Goal: Task Accomplishment & Management: Use online tool/utility

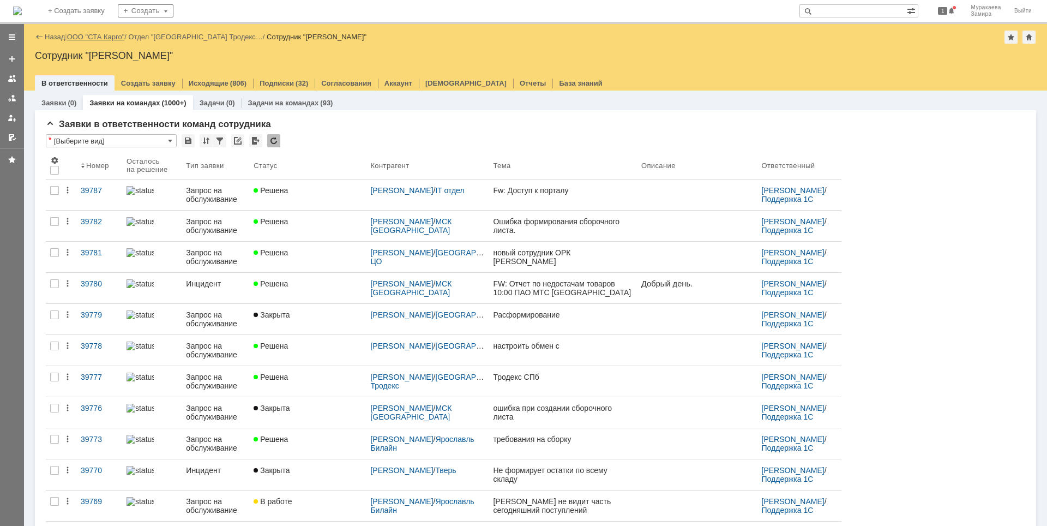
click at [97, 36] on link "ООО "СТА Карго"" at bounding box center [96, 37] width 58 height 8
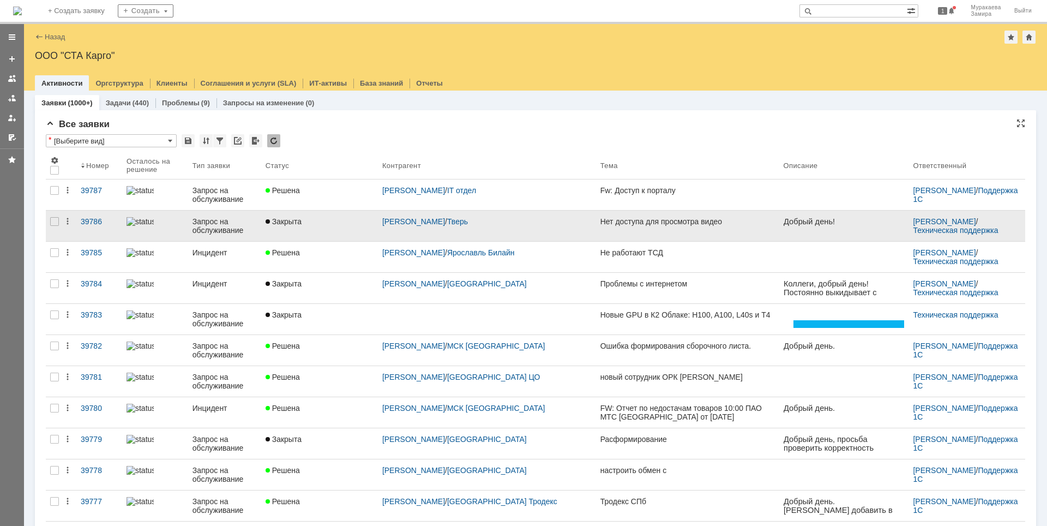
click at [231, 226] on div "Запрос на обслуживание" at bounding box center [225, 225] width 64 height 17
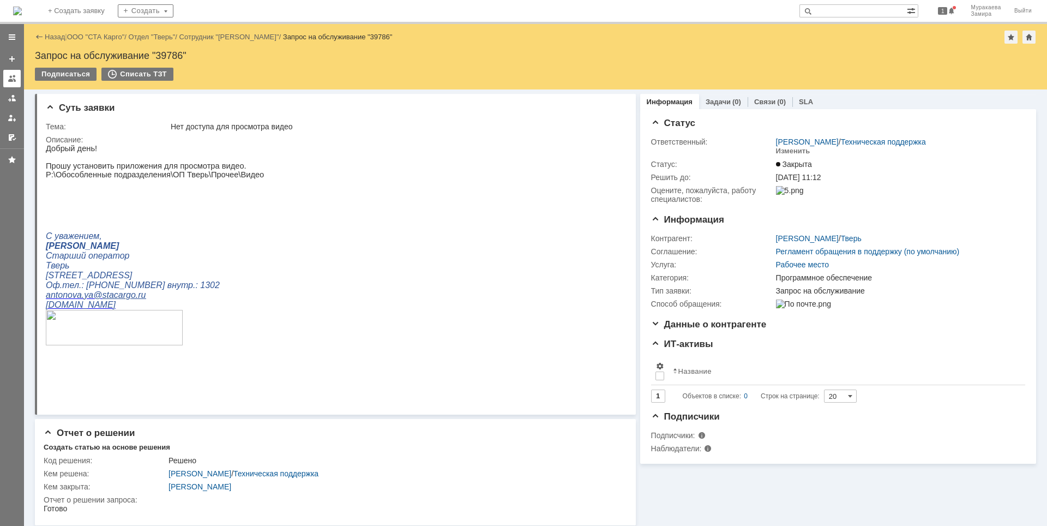
click at [14, 82] on div at bounding box center [12, 78] width 9 height 9
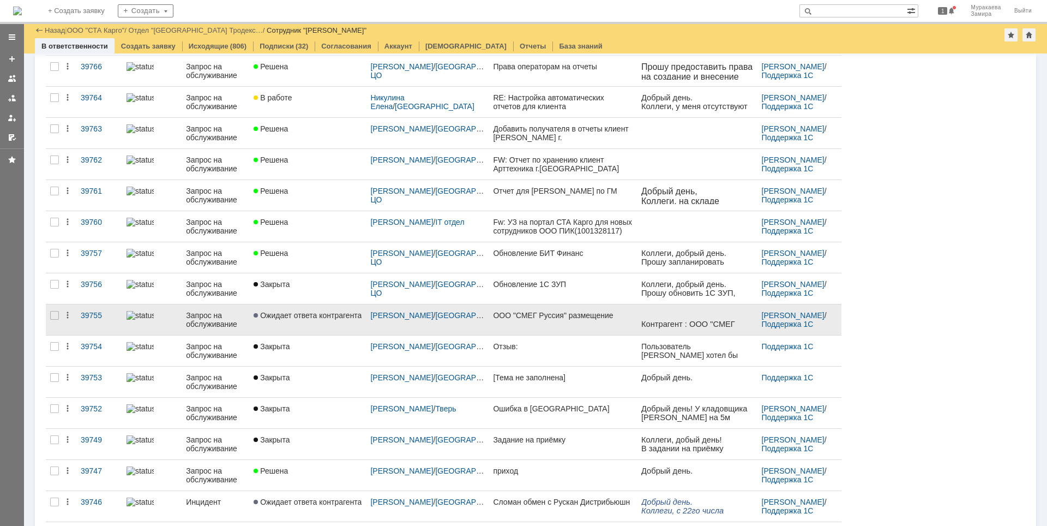
click at [199, 308] on link "Запрос на обслуживание" at bounding box center [216, 319] width 68 height 31
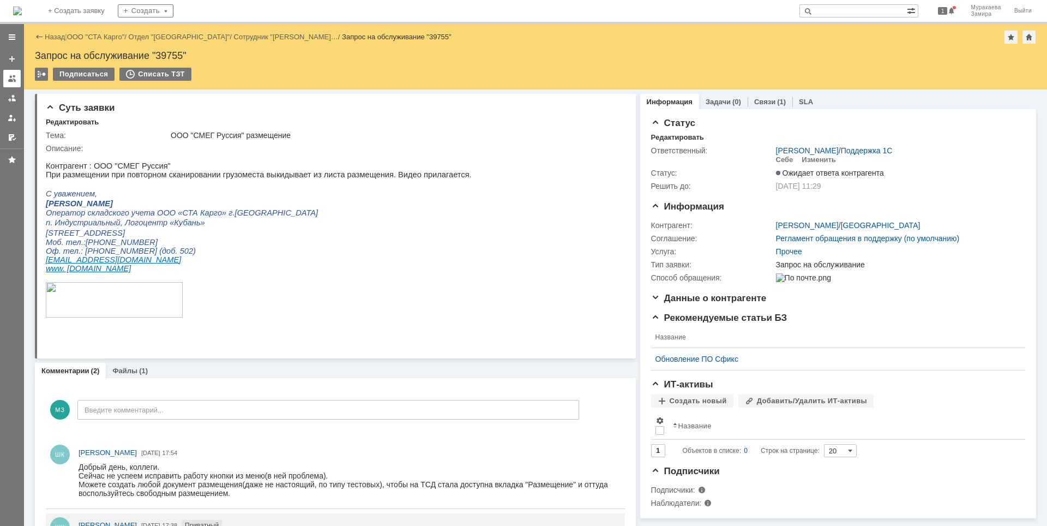
click at [11, 78] on div at bounding box center [12, 78] width 9 height 9
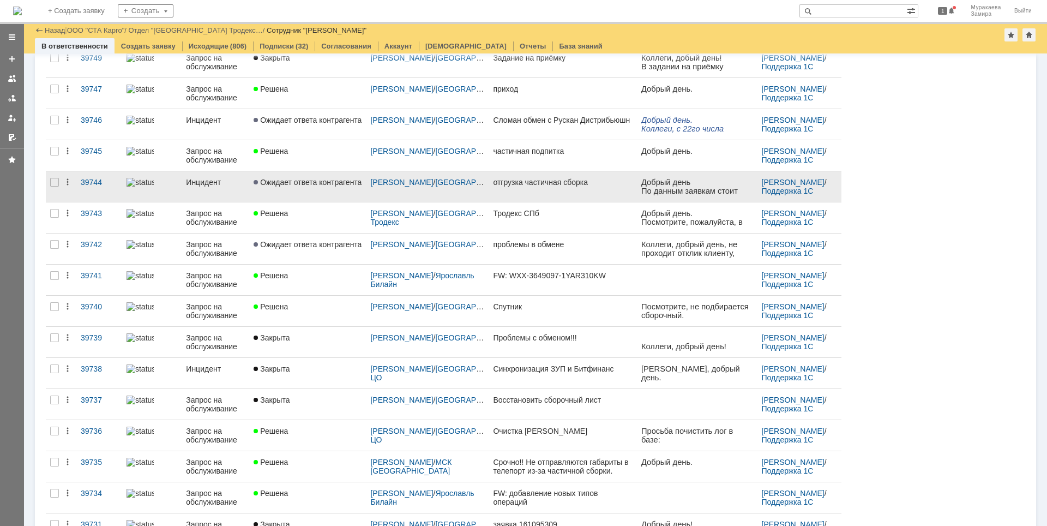
click at [202, 178] on div "Инцидент" at bounding box center [215, 182] width 59 height 9
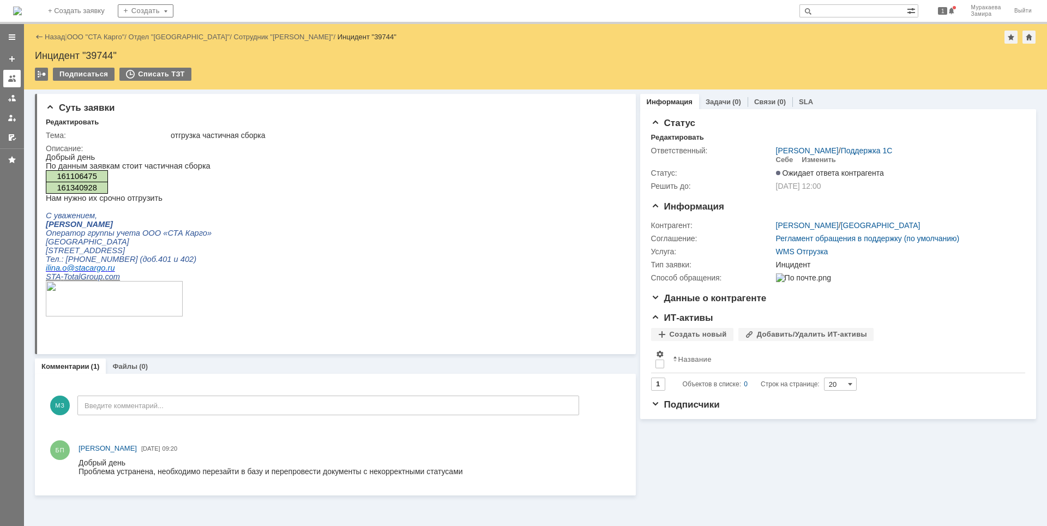
click at [13, 76] on div at bounding box center [12, 78] width 9 height 9
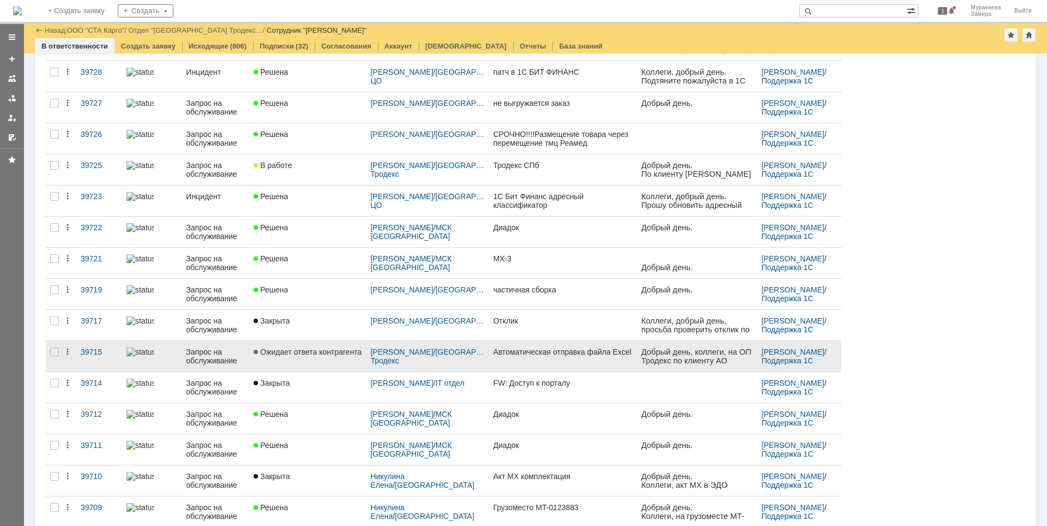
click at [217, 358] on div "Запрос на обслуживание" at bounding box center [215, 356] width 59 height 17
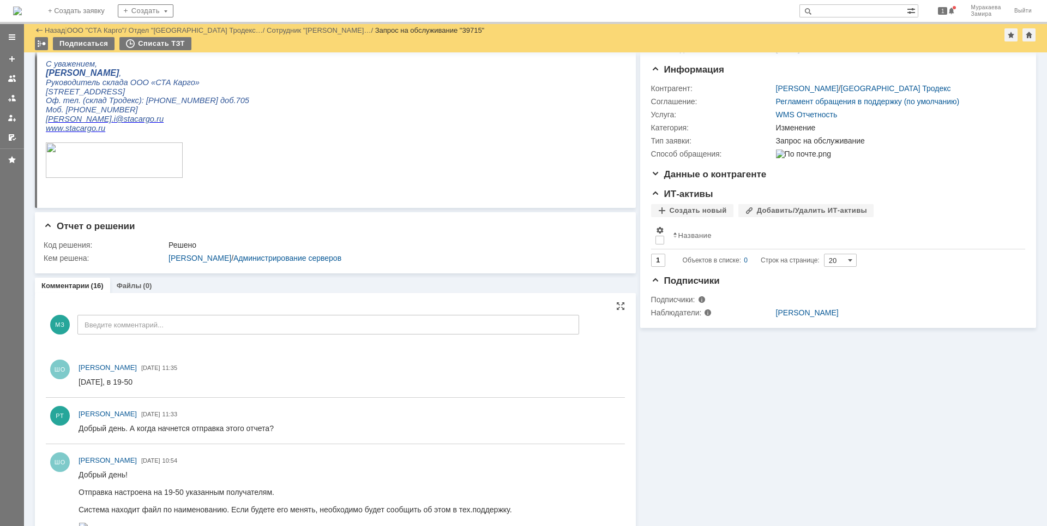
scroll to position [99, 0]
click at [13, 83] on link at bounding box center [11, 78] width 17 height 17
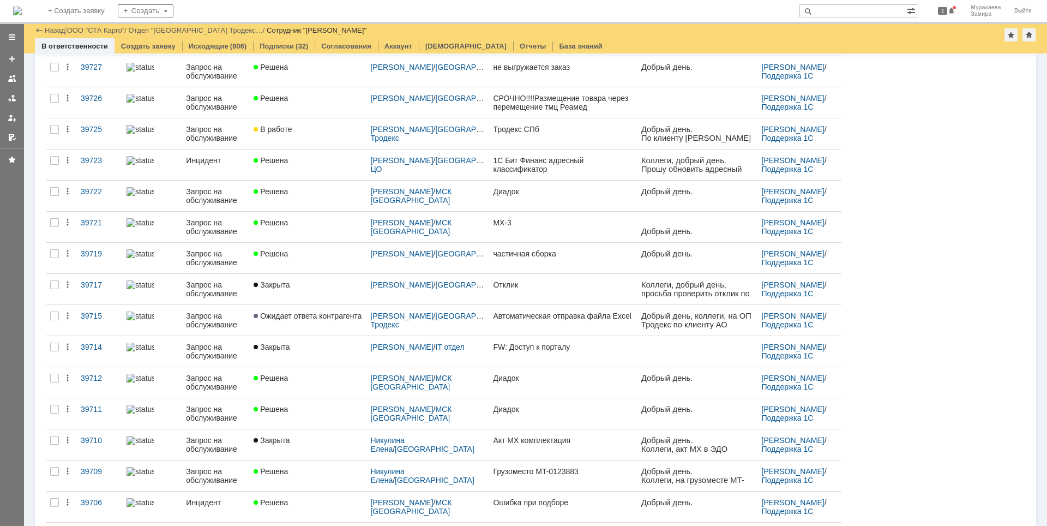
scroll to position [1284, 0]
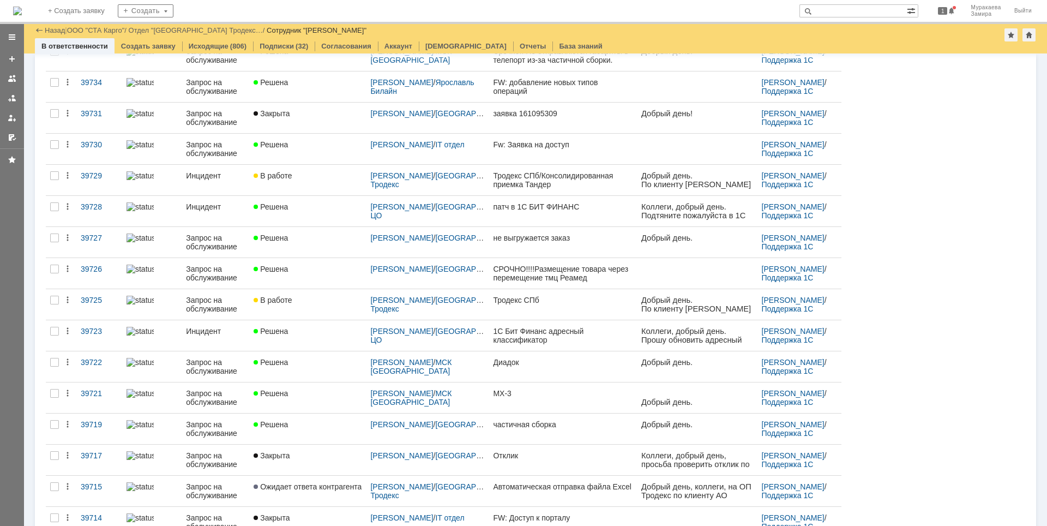
click at [199, 177] on div "Инцидент" at bounding box center [215, 175] width 59 height 9
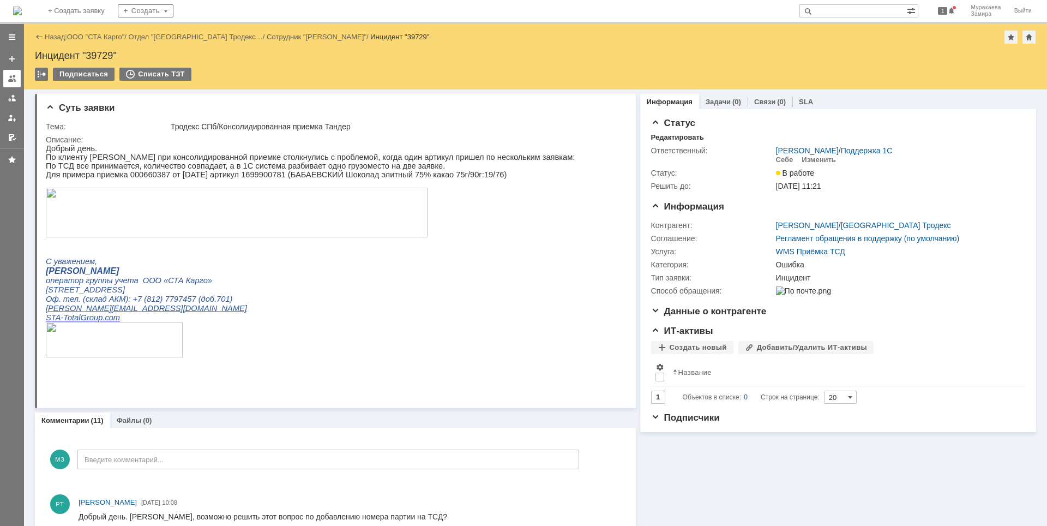
click at [14, 76] on div at bounding box center [12, 78] width 9 height 9
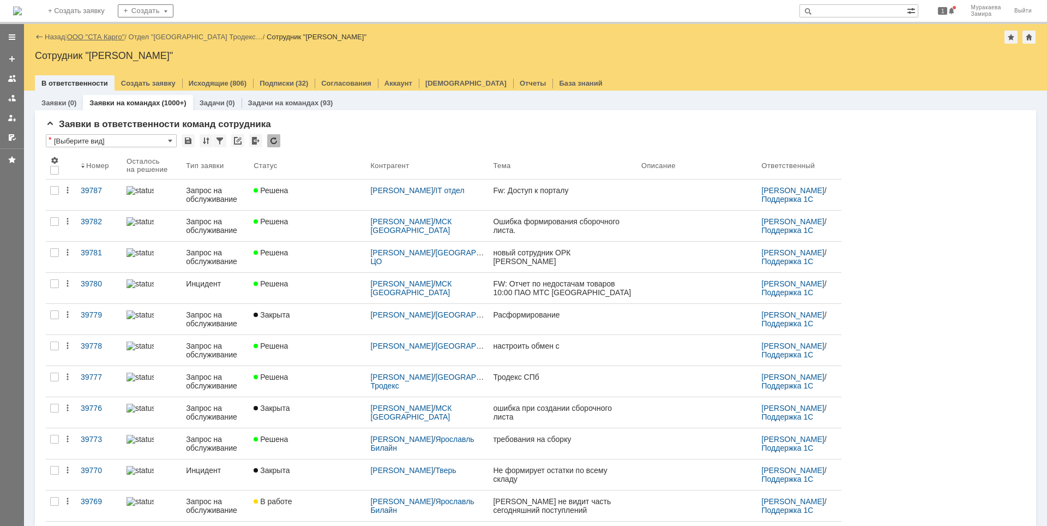
click at [84, 35] on link "ООО "СТА Карго"" at bounding box center [96, 37] width 58 height 8
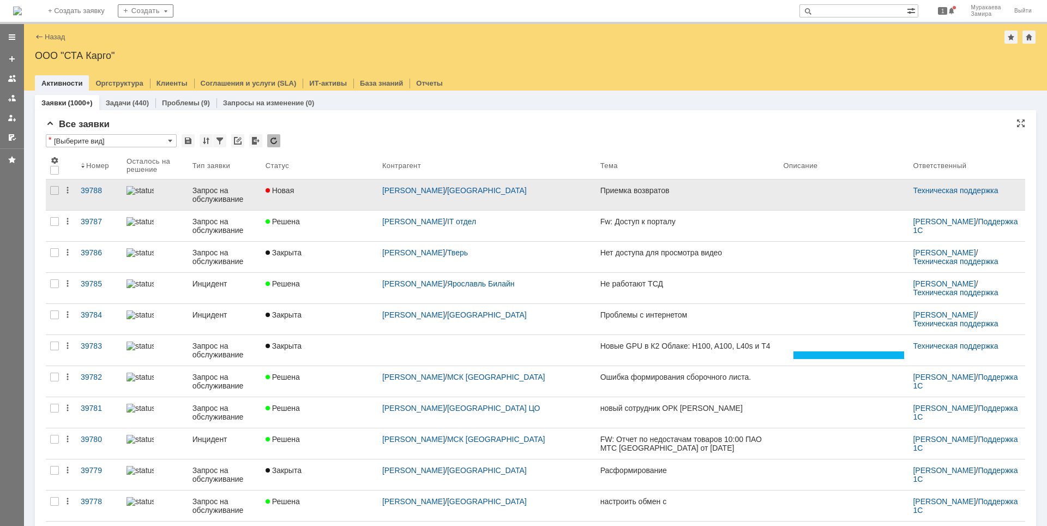
click at [220, 191] on div "Запрос на обслуживание" at bounding box center [225, 194] width 64 height 17
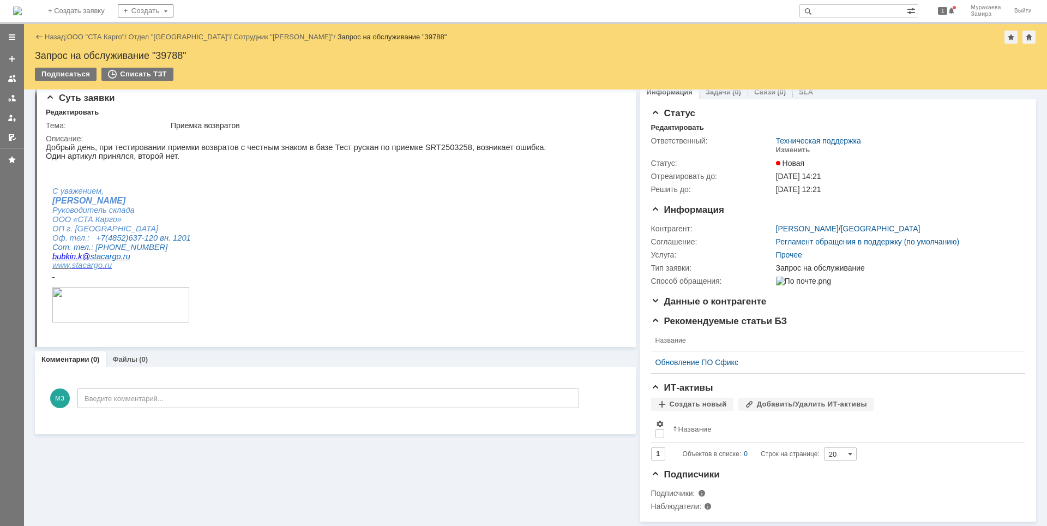
scroll to position [17, 0]
click at [9, 81] on div at bounding box center [12, 78] width 9 height 9
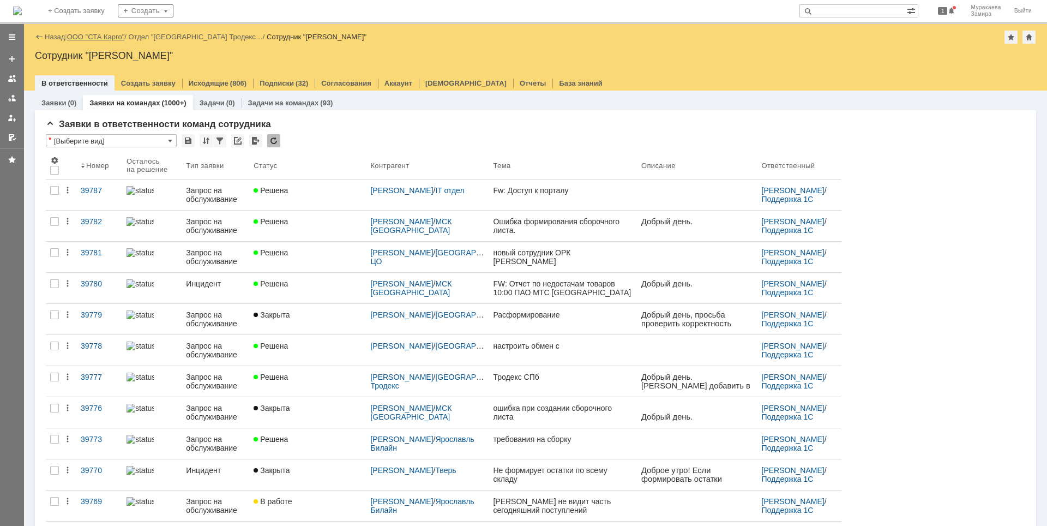
click at [102, 39] on link "ООО "СТА Карго"" at bounding box center [96, 37] width 58 height 8
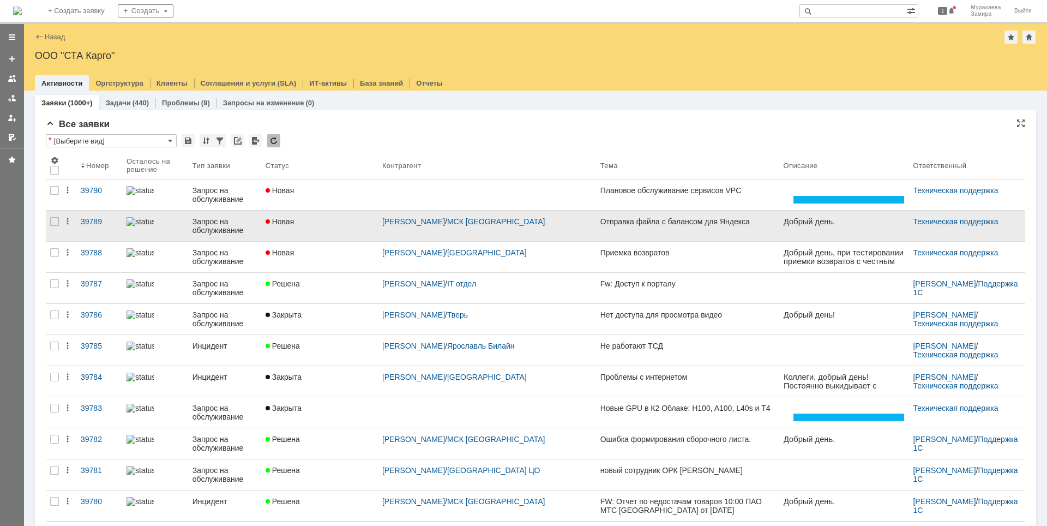
click at [209, 222] on div "Запрос на обслуживание" at bounding box center [225, 225] width 64 height 17
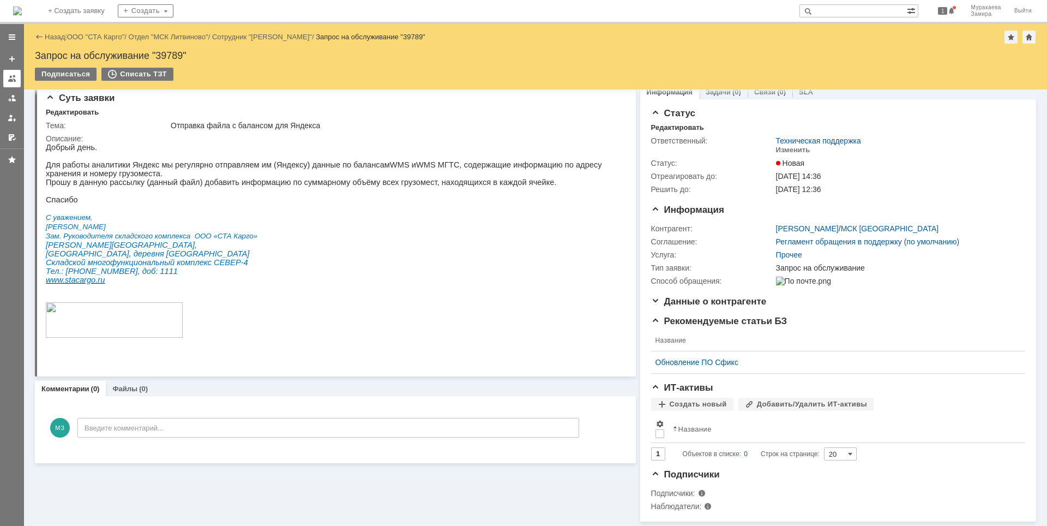
click at [15, 80] on div at bounding box center [12, 78] width 9 height 9
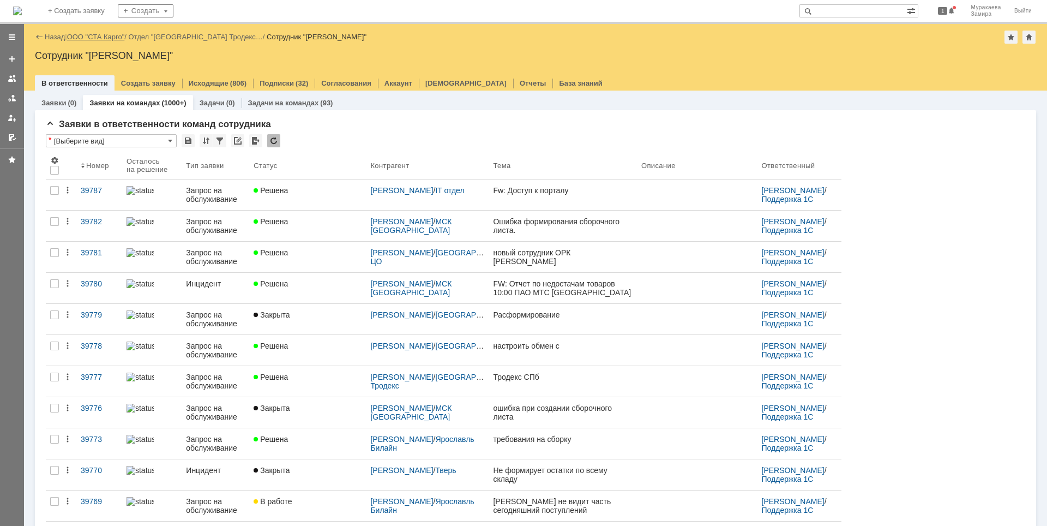
click at [113, 34] on link "ООО "СТА Карго"" at bounding box center [96, 37] width 58 height 8
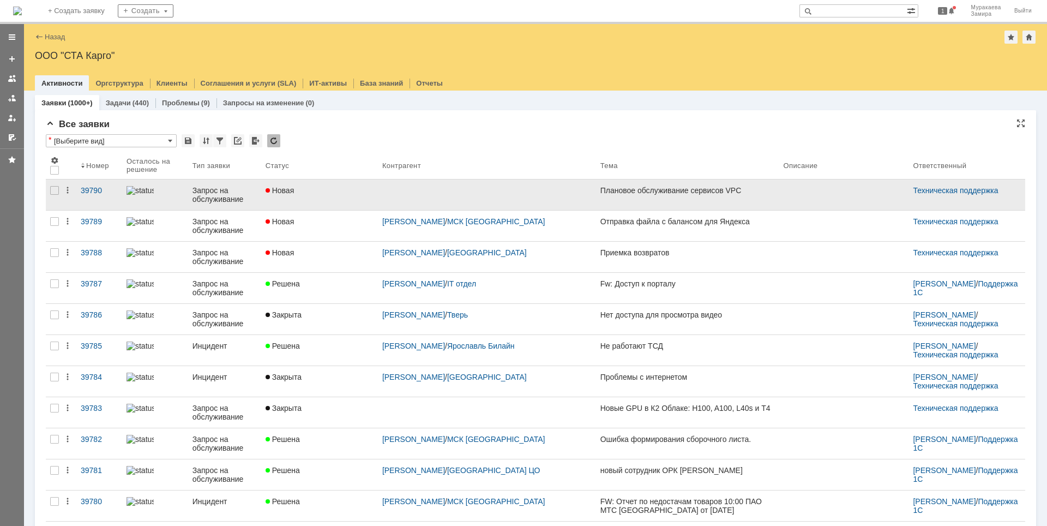
click at [219, 195] on div "Запрос на обслуживание" at bounding box center [225, 194] width 64 height 17
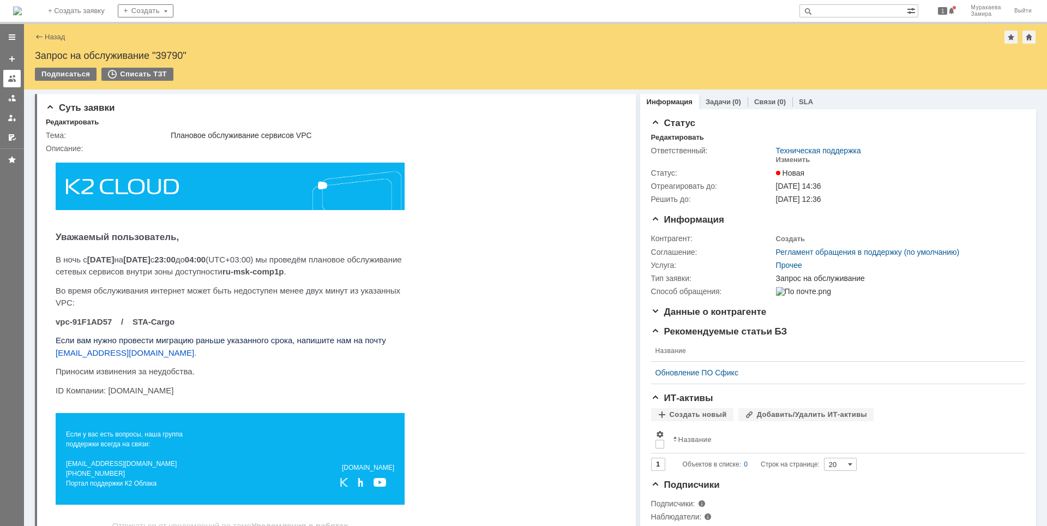
click at [13, 75] on div at bounding box center [12, 78] width 9 height 9
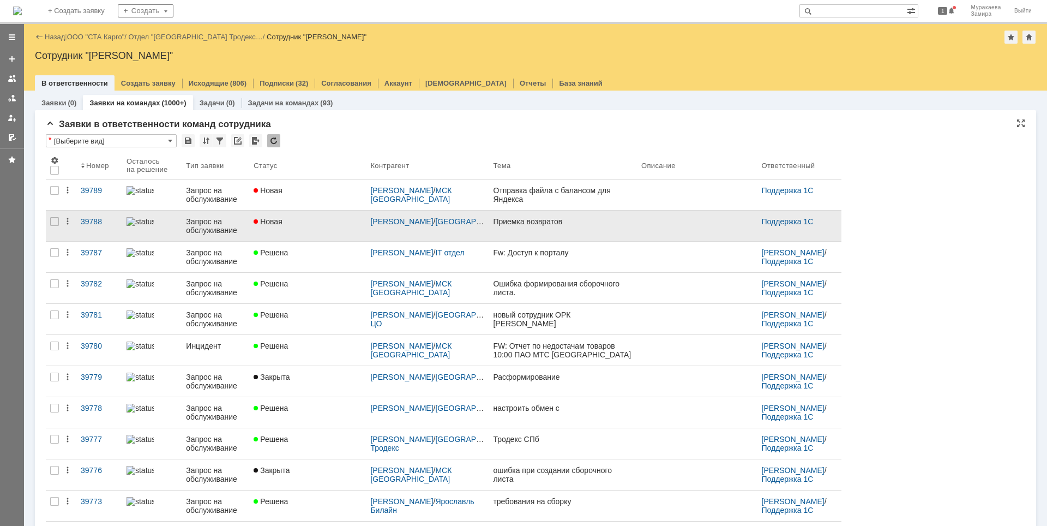
click at [191, 227] on div "Запрос на обслуживание" at bounding box center [215, 225] width 59 height 17
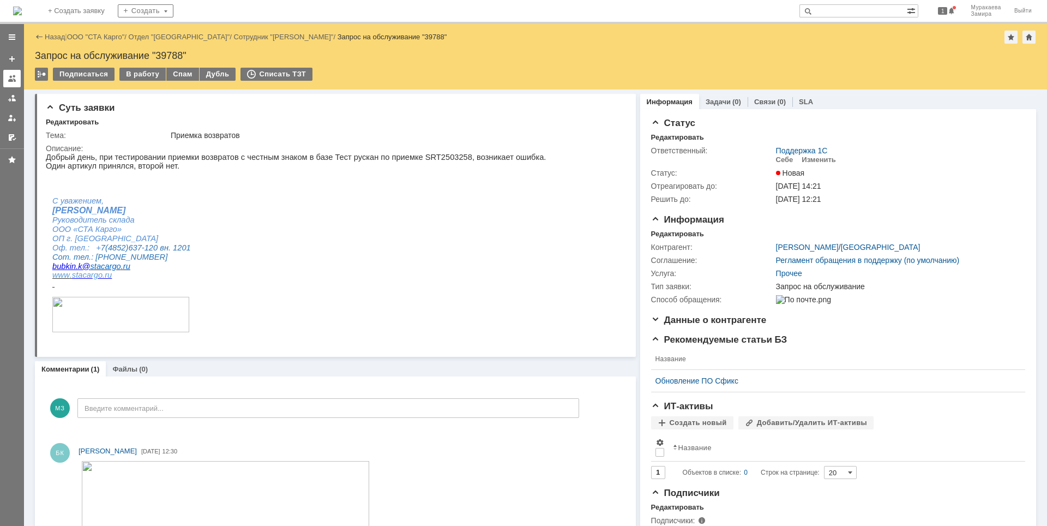
click at [12, 76] on div at bounding box center [12, 78] width 9 height 9
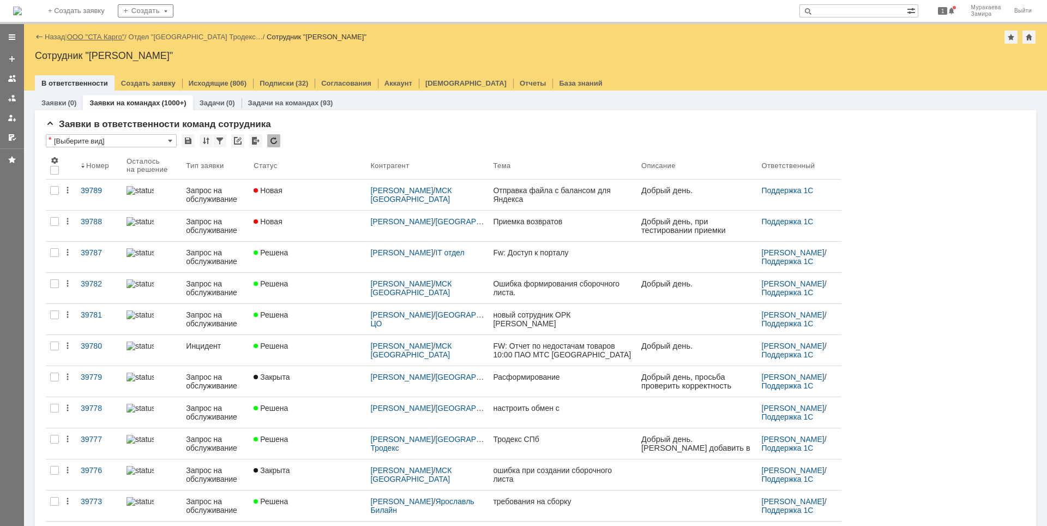
click at [85, 37] on link "ООО "СТА Карго"" at bounding box center [96, 37] width 58 height 8
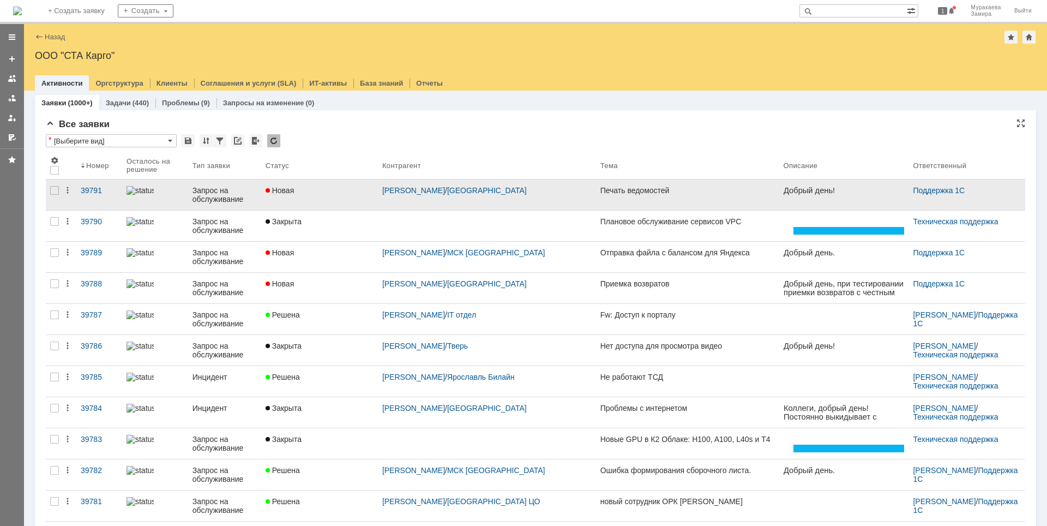
click at [230, 196] on div "Запрос на обслуживание" at bounding box center [225, 194] width 64 height 17
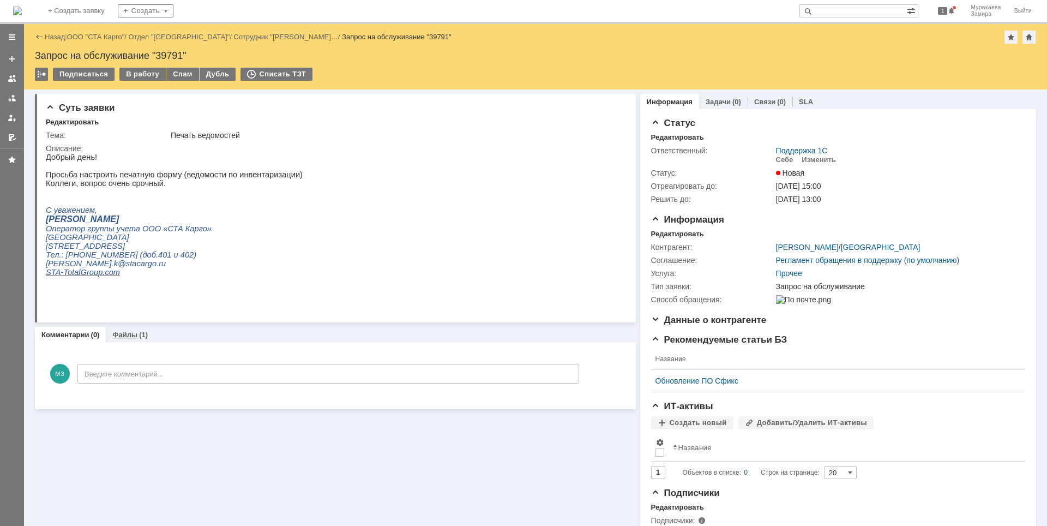
click at [118, 336] on link "Файлы" at bounding box center [124, 335] width 25 height 8
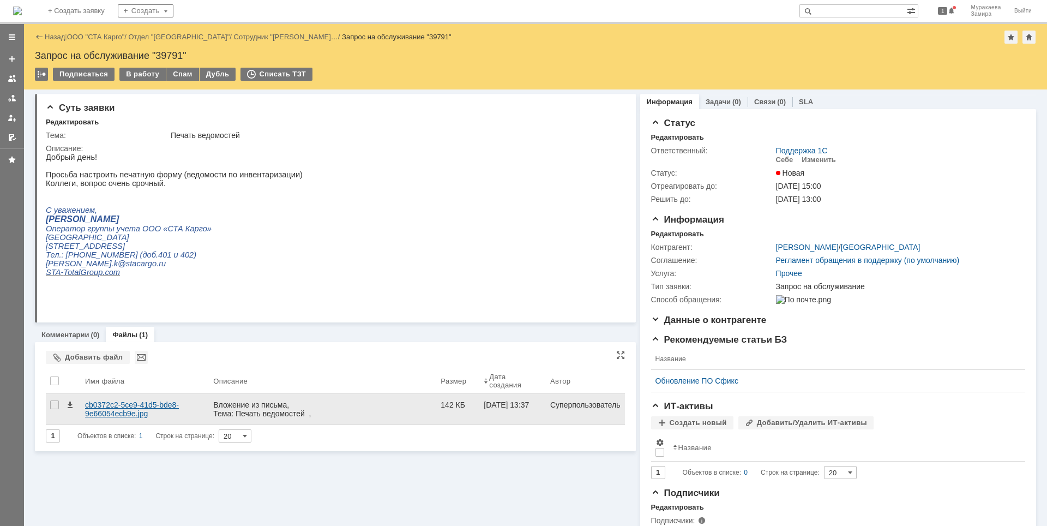
click at [125, 399] on div "cb0372c2-5ce9-41d5-bde8-9e66054ecb9e.jpg" at bounding box center [145, 409] width 128 height 31
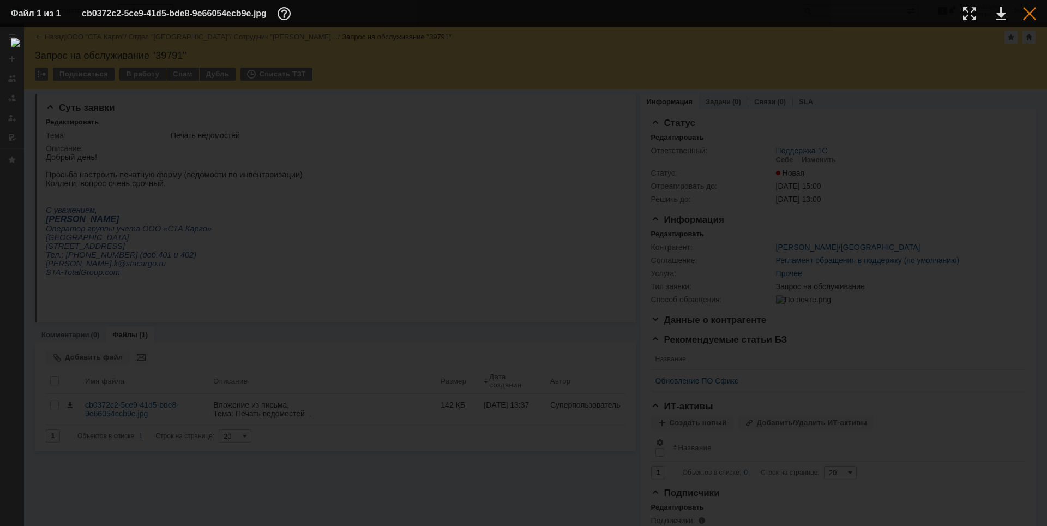
click at [1027, 15] on div at bounding box center [1029, 13] width 13 height 13
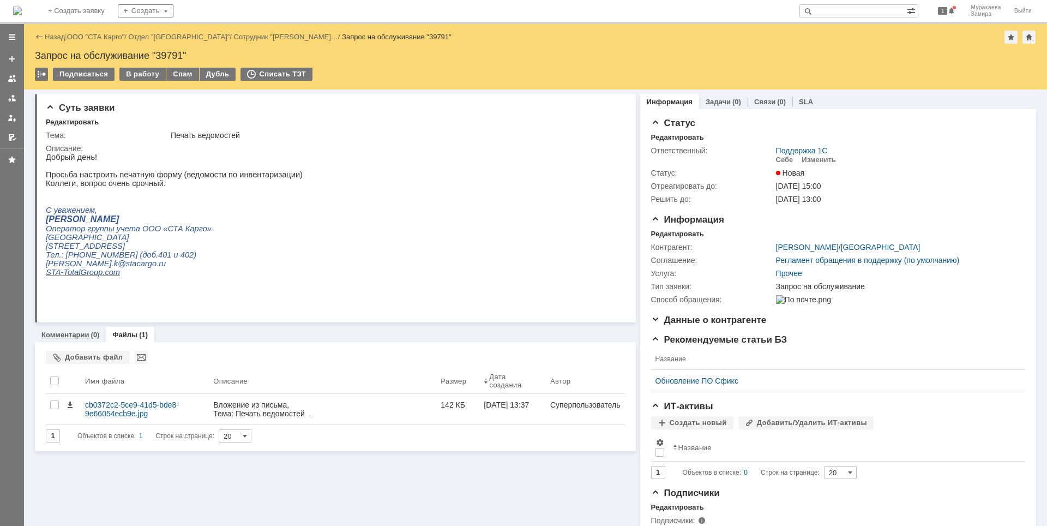
click at [61, 338] on link "Комментарии" at bounding box center [65, 335] width 48 height 8
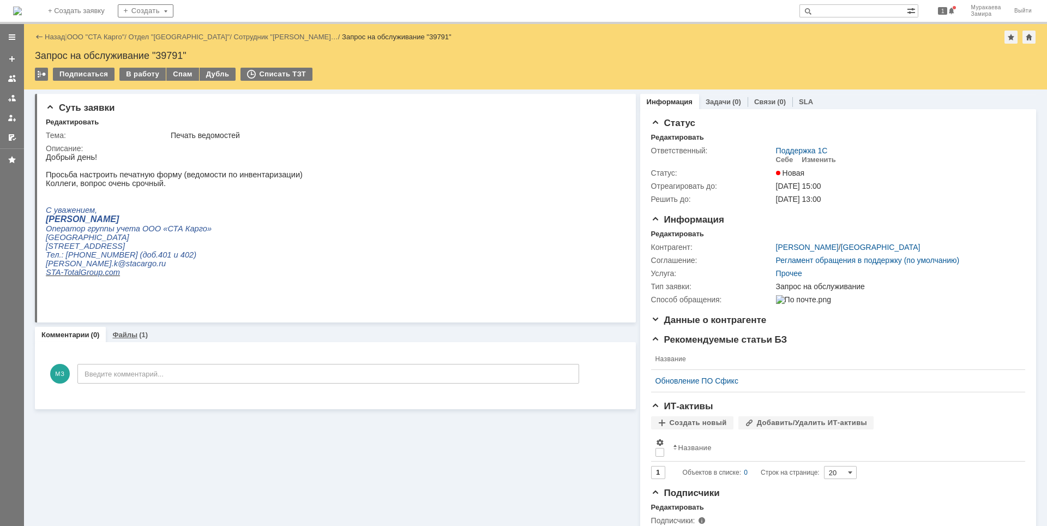
click at [124, 336] on link "Файлы" at bounding box center [124, 335] width 25 height 8
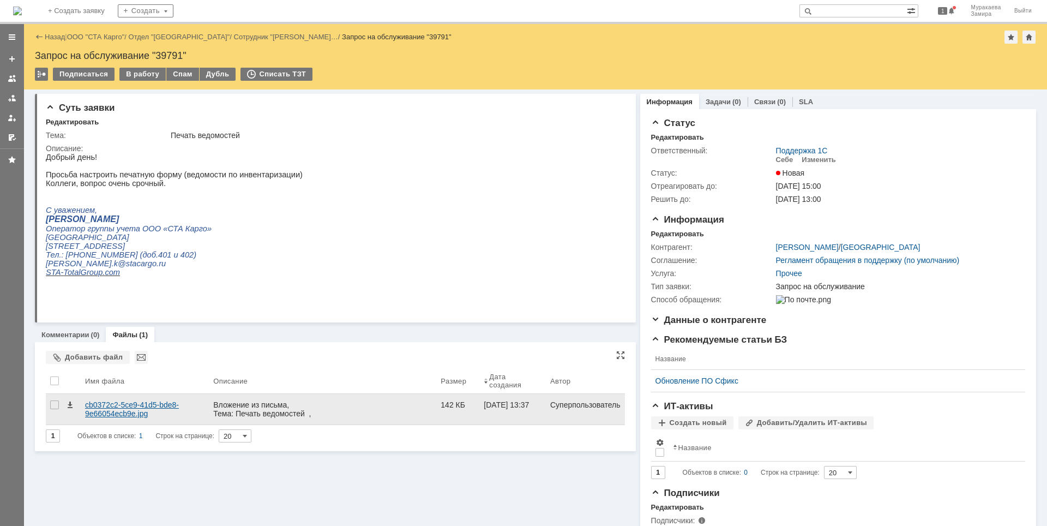
click at [122, 410] on div "cb0372c2-5ce9-41d5-bde8-9e66054ecb9e.jpg" at bounding box center [144, 408] width 119 height 17
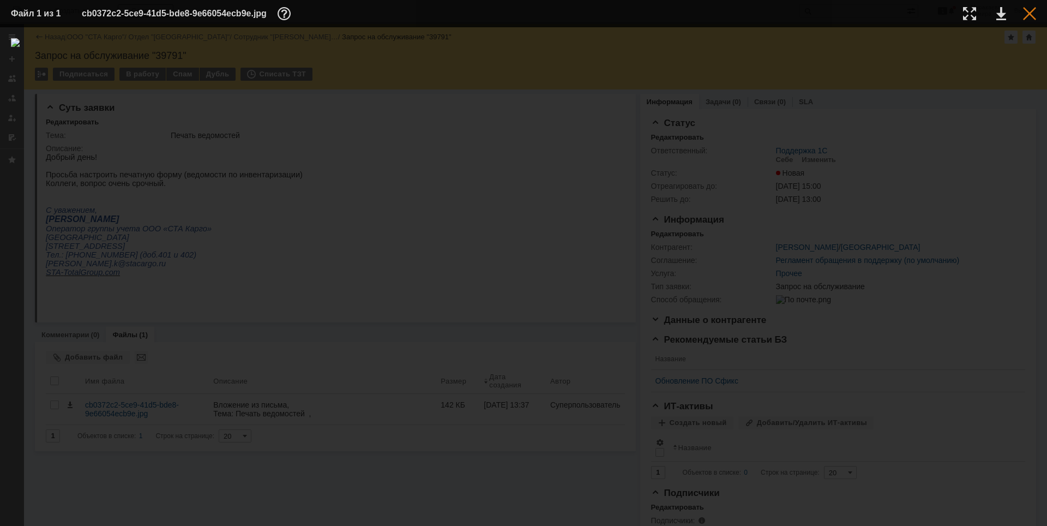
click at [1031, 14] on div at bounding box center [1029, 13] width 13 height 13
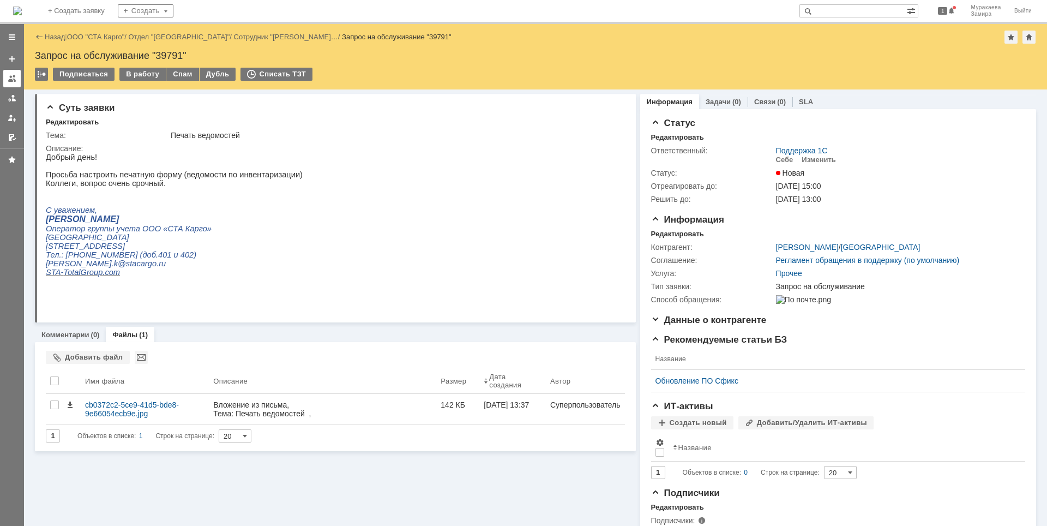
click at [10, 76] on div at bounding box center [12, 78] width 9 height 9
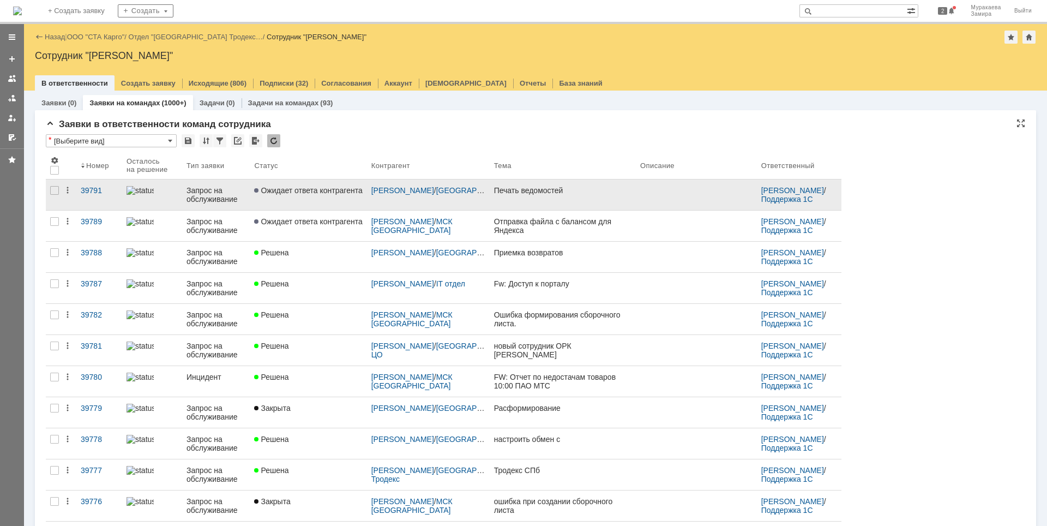
click at [210, 194] on div "Запрос на обслуживание" at bounding box center [216, 194] width 59 height 17
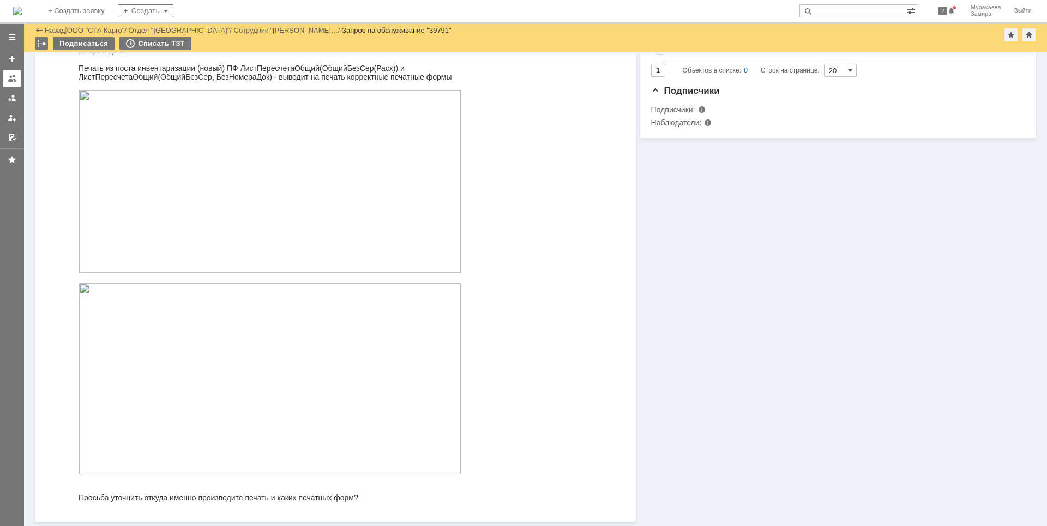
click at [15, 80] on div at bounding box center [12, 78] width 9 height 9
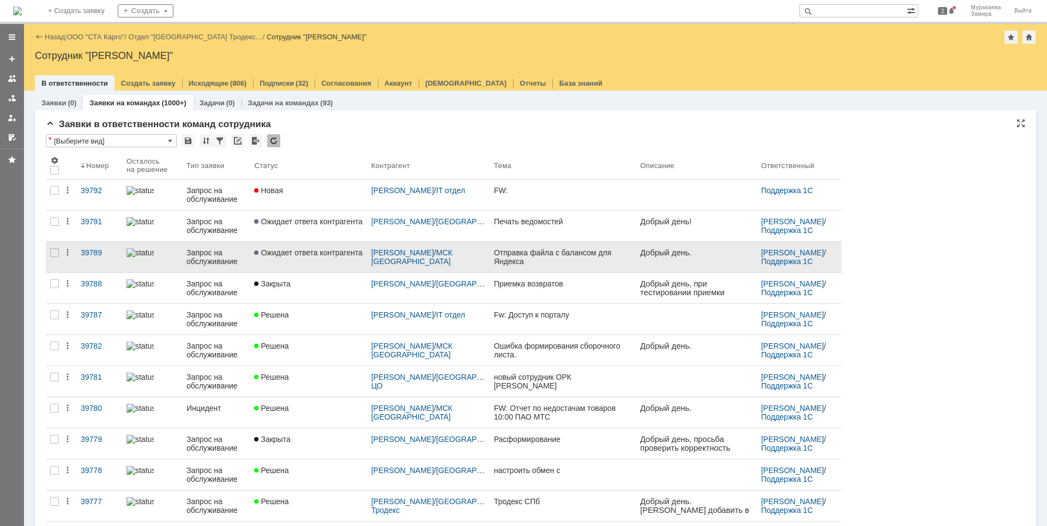
click at [216, 260] on div "Запрос на обслуживание" at bounding box center [216, 256] width 59 height 17
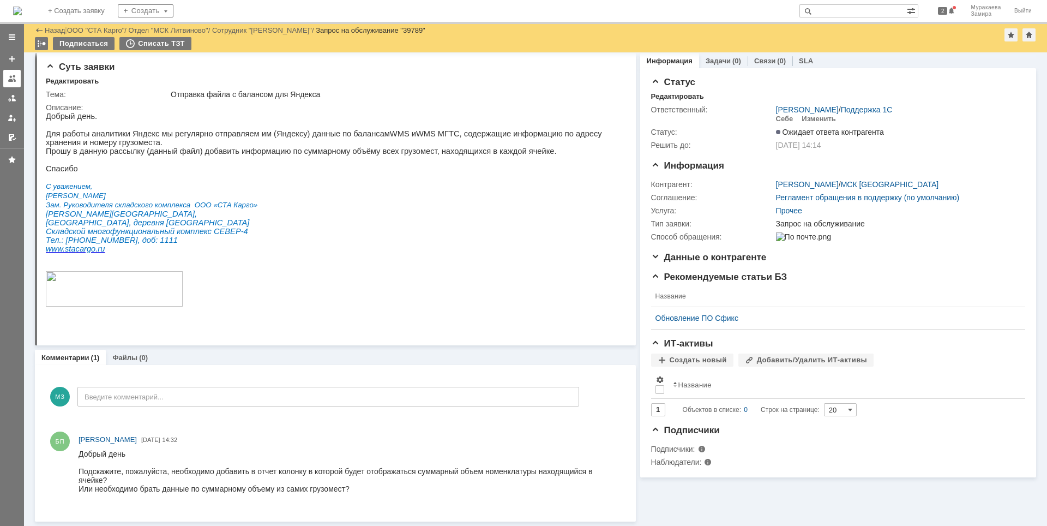
click at [10, 79] on div at bounding box center [12, 78] width 9 height 9
